Goal: Transaction & Acquisition: Purchase product/service

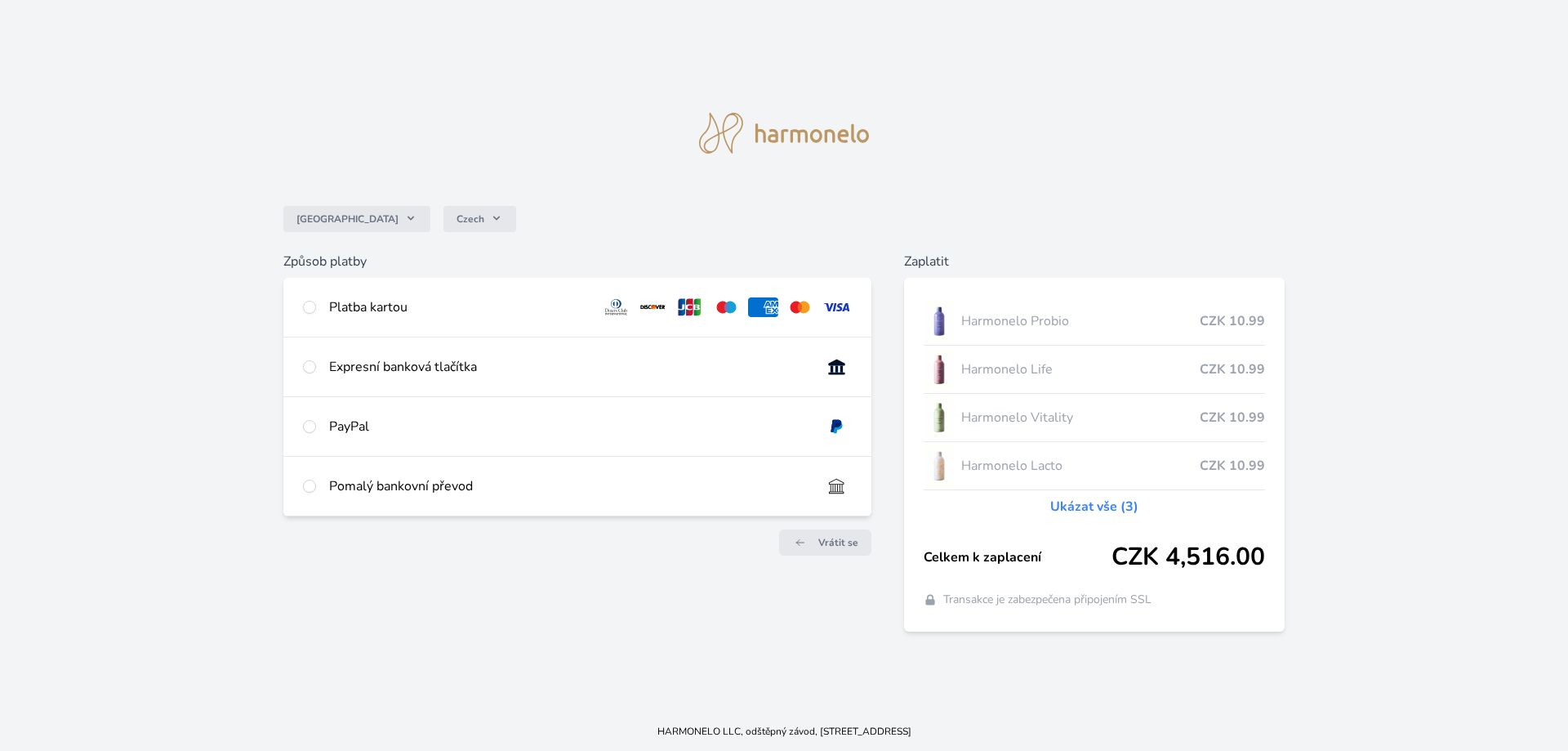
click at [368, 313] on div "Platba kartou" at bounding box center [460, 307] width 260 height 19
radio input "true"
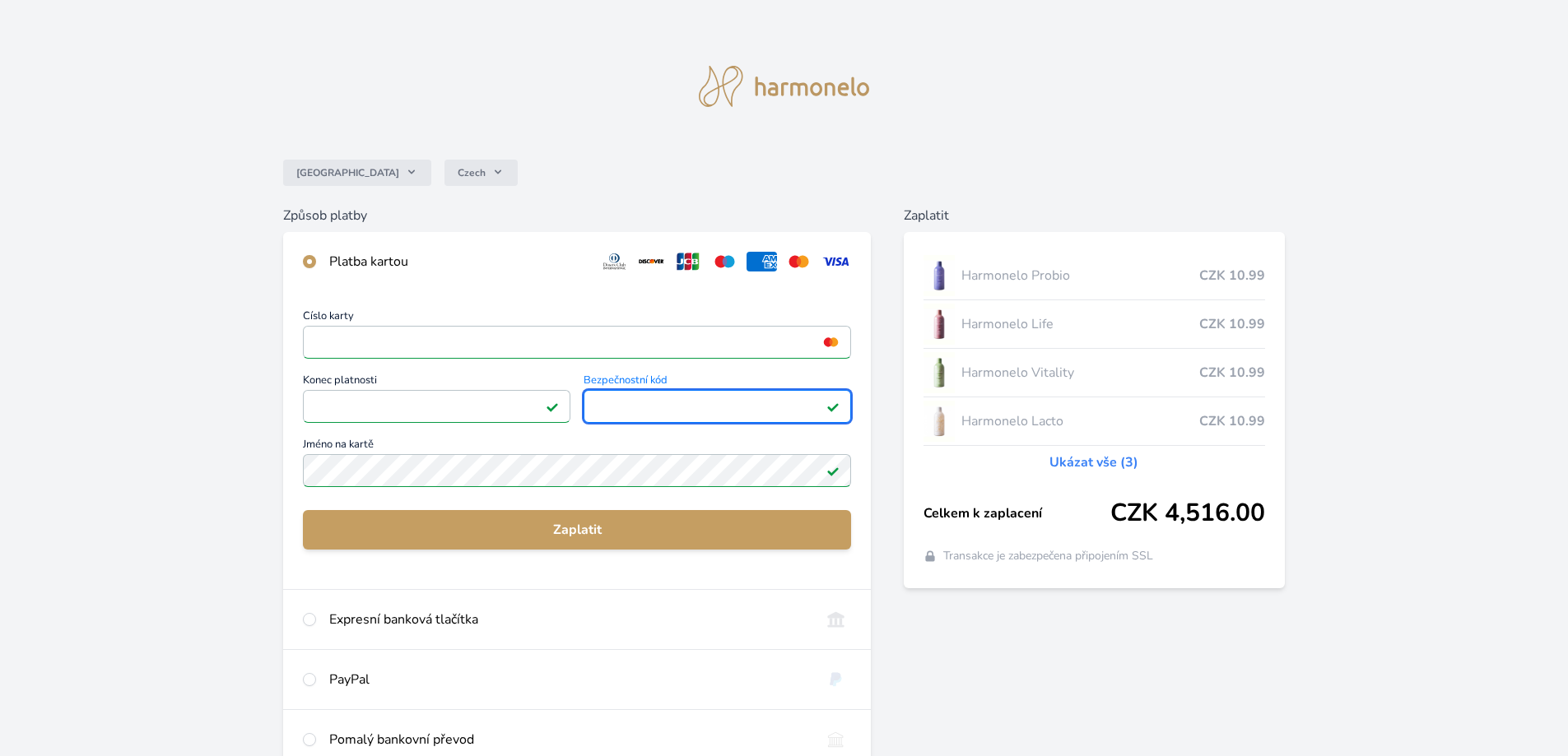
scroll to position [82, 0]
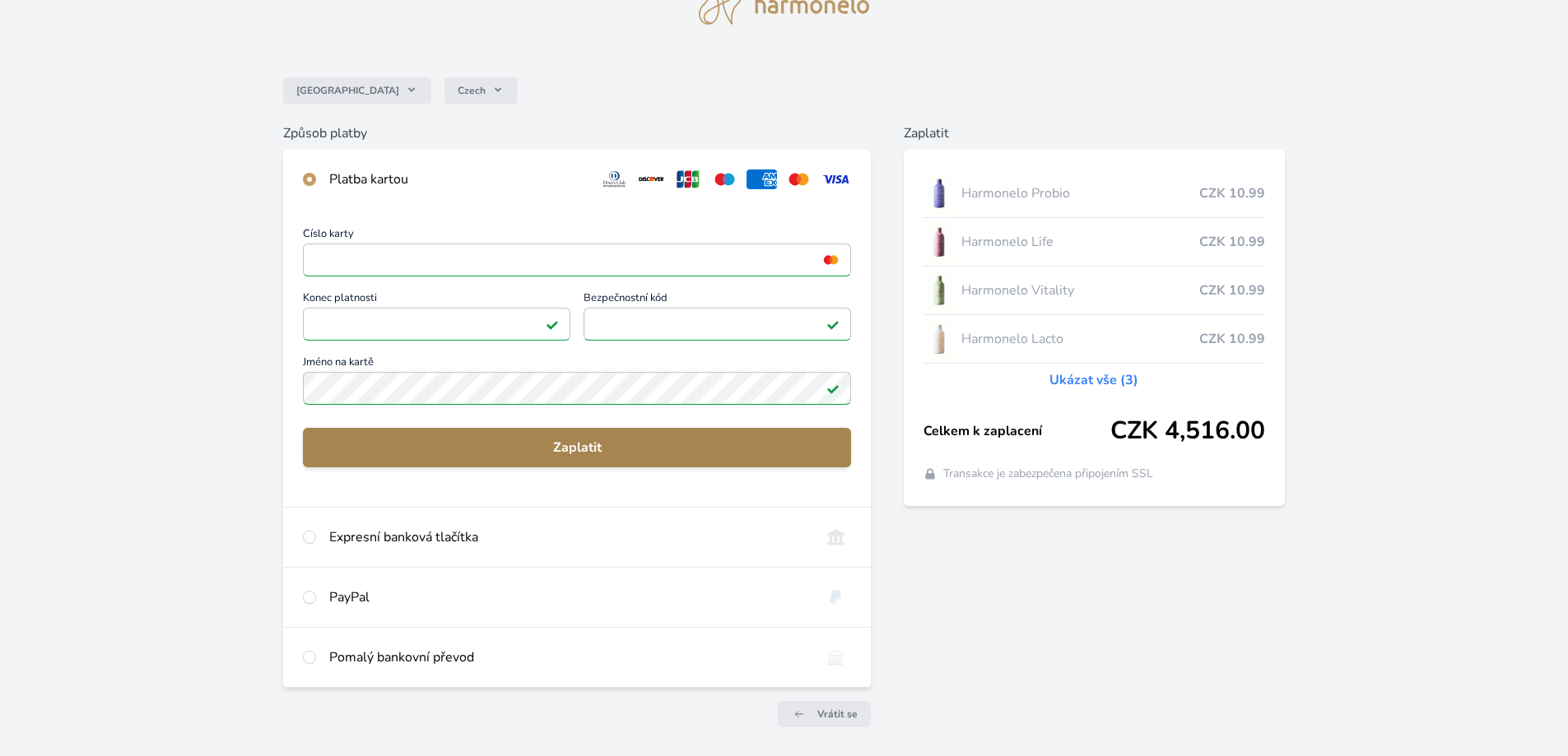
click at [470, 455] on span "Zaplatit" at bounding box center [577, 447] width 522 height 19
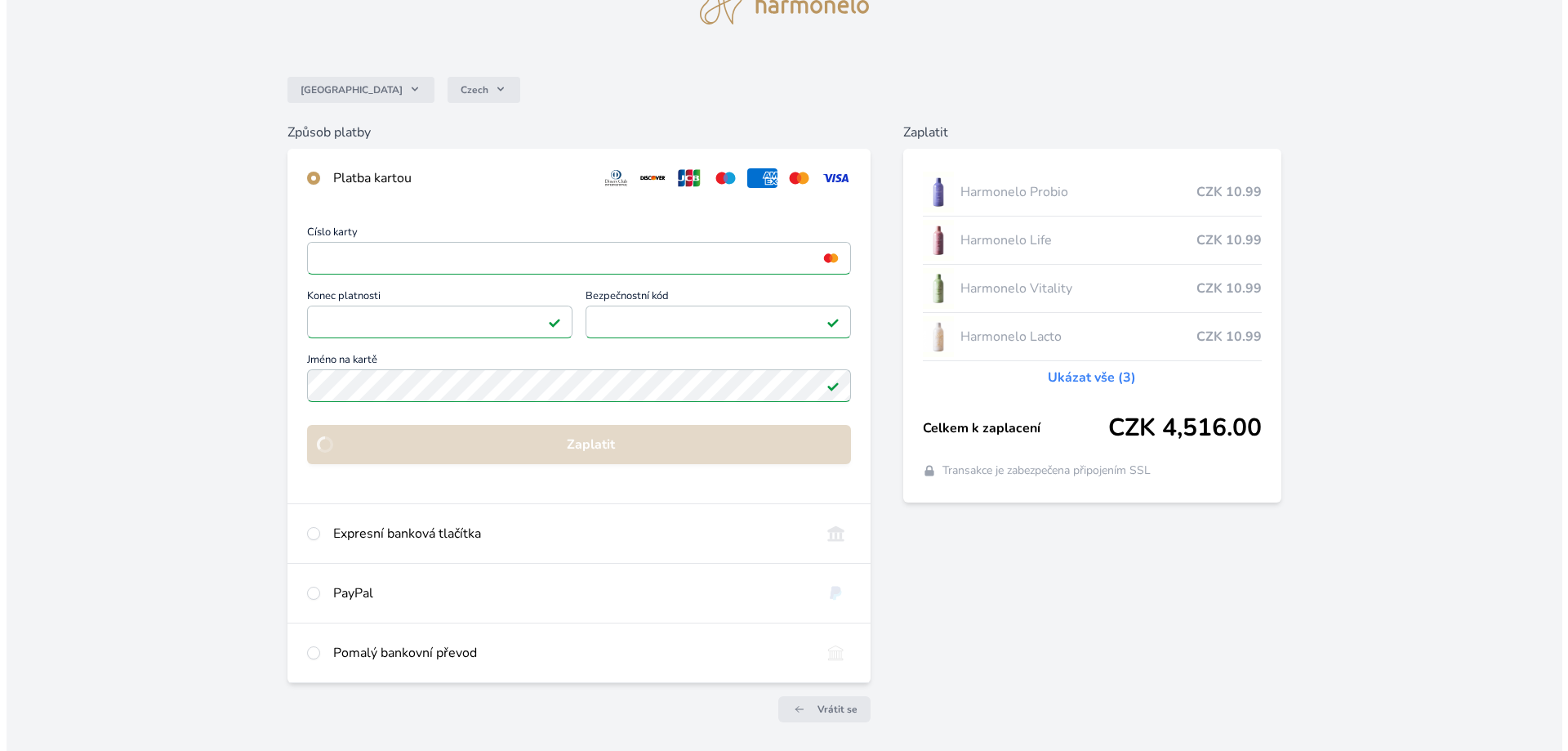
scroll to position [0, 0]
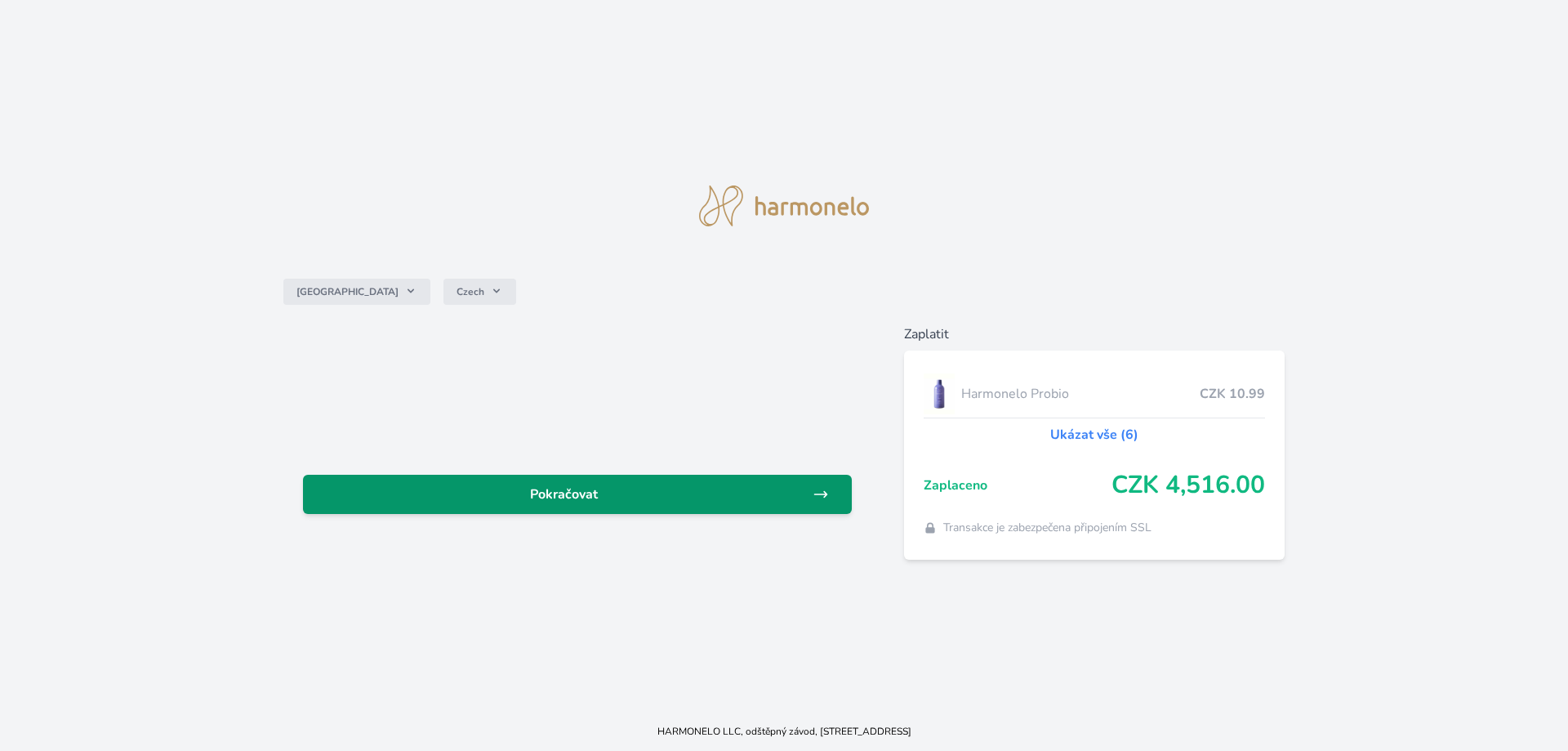
click at [615, 497] on span "Pokračovat" at bounding box center [564, 494] width 497 height 19
